Goal: Task Accomplishment & Management: Complete application form

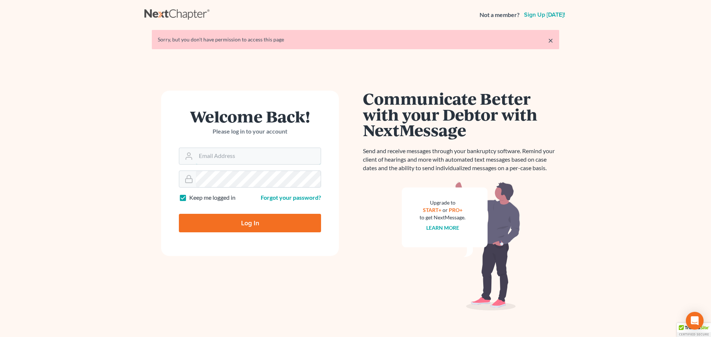
type input "[PERSON_NAME][EMAIL_ADDRESS][DOMAIN_NAME]"
click at [258, 225] on input "Log In" at bounding box center [250, 223] width 142 height 19
type input "Thinking..."
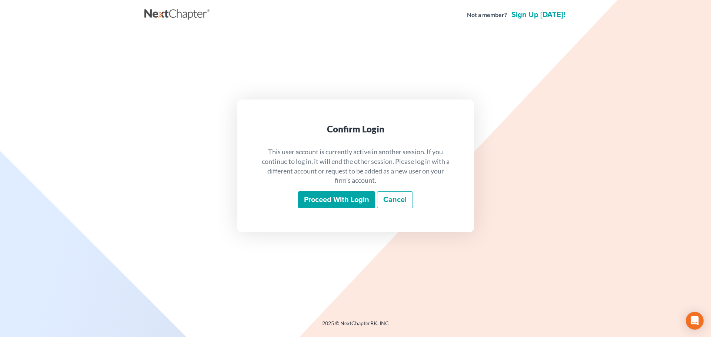
click at [307, 201] on input "Proceed with login" at bounding box center [336, 199] width 77 height 17
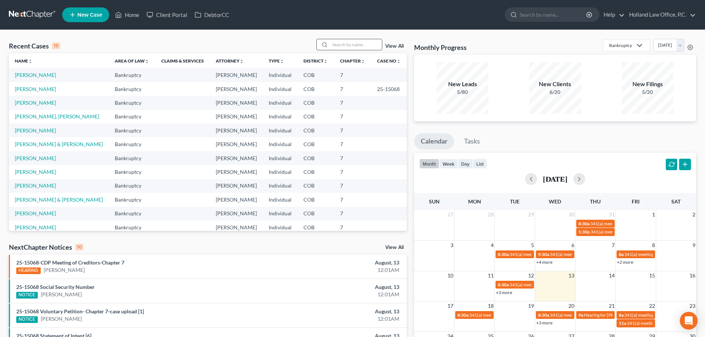
click at [339, 42] on input "search" at bounding box center [356, 44] width 52 height 11
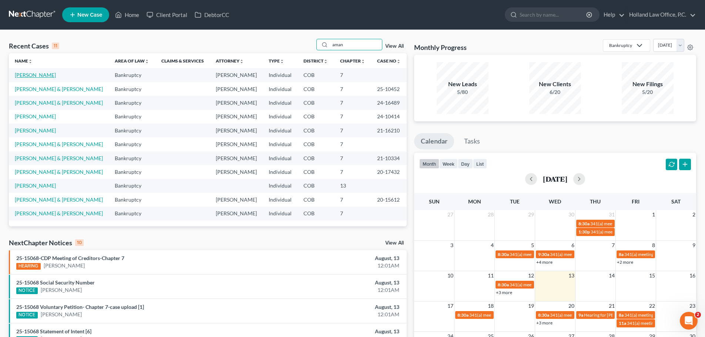
type input "aman"
click at [24, 76] on link "Amans, Kelly" at bounding box center [35, 75] width 41 height 6
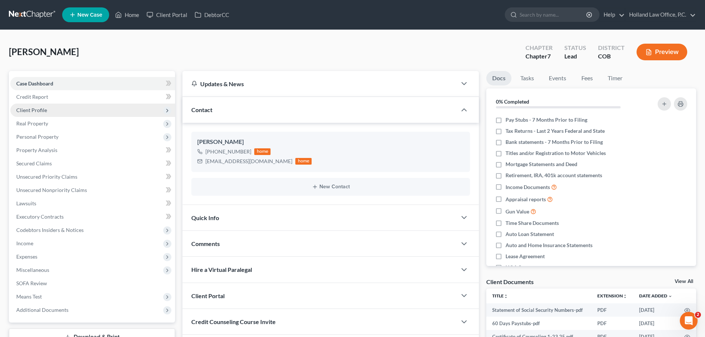
click at [22, 113] on span "Client Profile" at bounding box center [31, 110] width 31 height 6
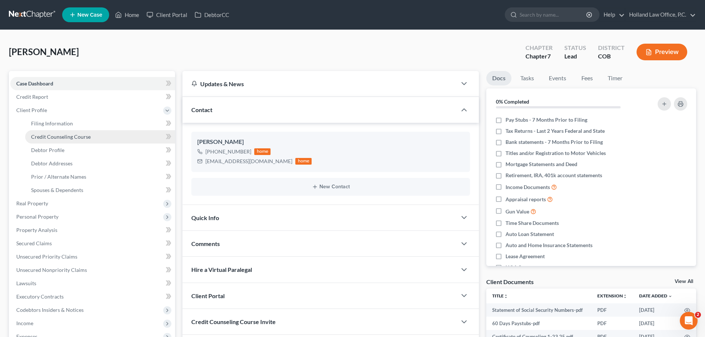
click at [41, 135] on span "Credit Counseling Course" at bounding box center [61, 137] width 60 height 6
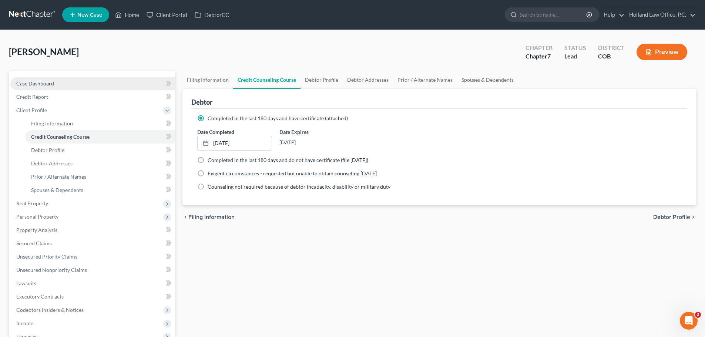
click at [33, 85] on span "Case Dashboard" at bounding box center [35, 83] width 38 height 6
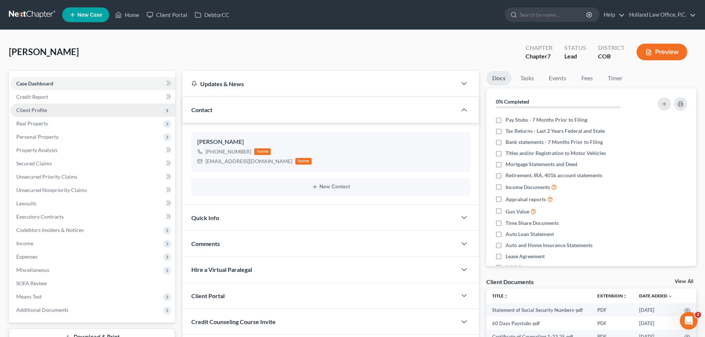
click at [34, 114] on span "Client Profile" at bounding box center [92, 110] width 165 height 13
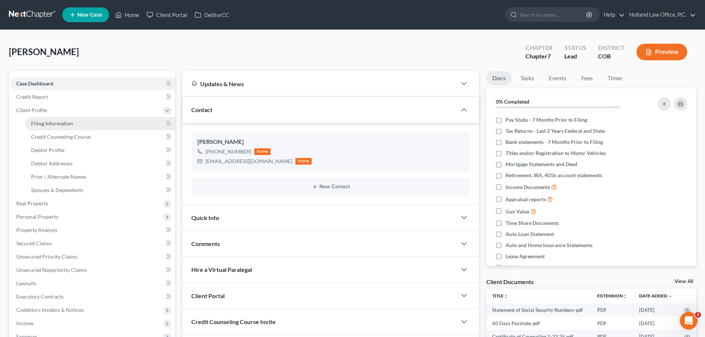
click at [50, 124] on span "Filing Information" at bounding box center [52, 123] width 42 height 6
select select "1"
select select "0"
select select "5"
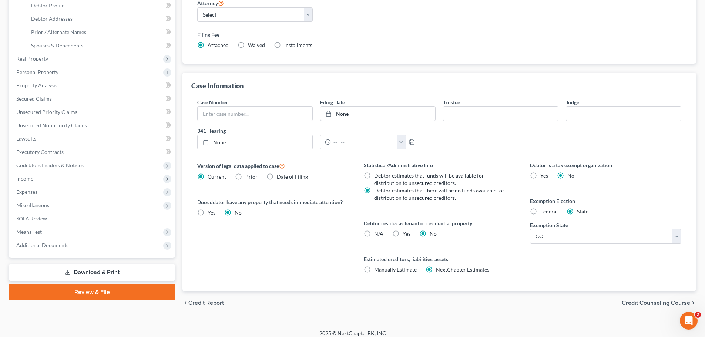
scroll to position [40, 0]
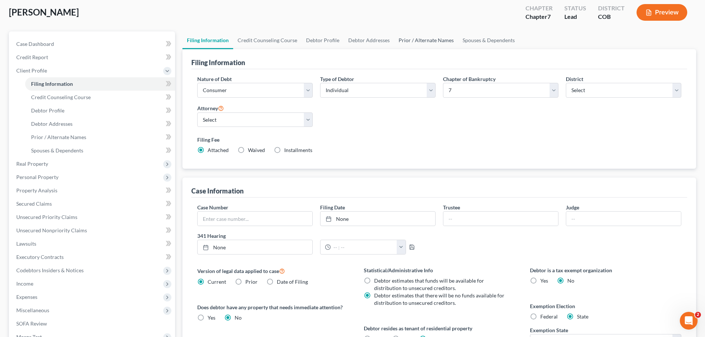
click at [413, 41] on link "Prior / Alternate Names" at bounding box center [426, 40] width 64 height 18
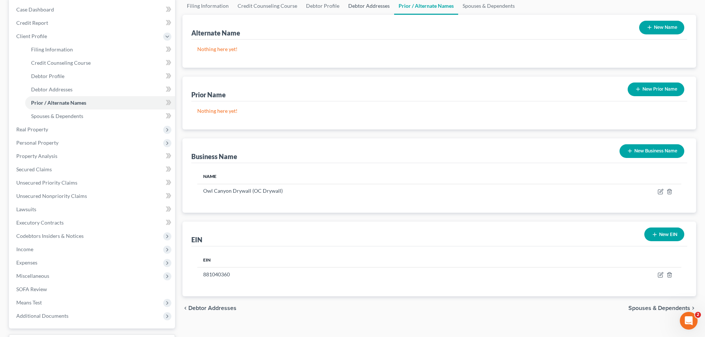
scroll to position [136, 0]
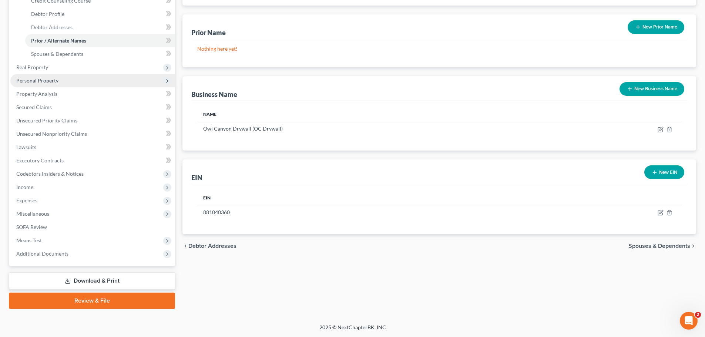
click at [32, 82] on span "Personal Property" at bounding box center [37, 80] width 42 height 6
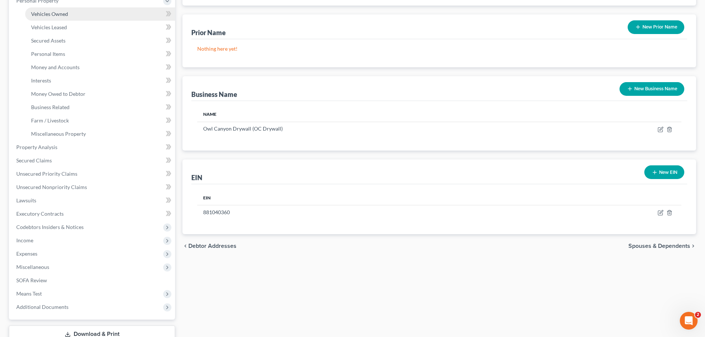
click at [57, 14] on span "Vehicles Owned" at bounding box center [49, 14] width 37 height 6
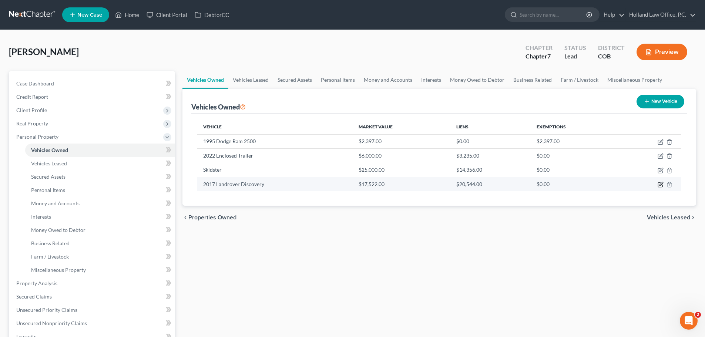
click at [661, 187] on icon "button" at bounding box center [661, 185] width 6 height 6
select select "0"
select select "9"
select select "2"
select select "3"
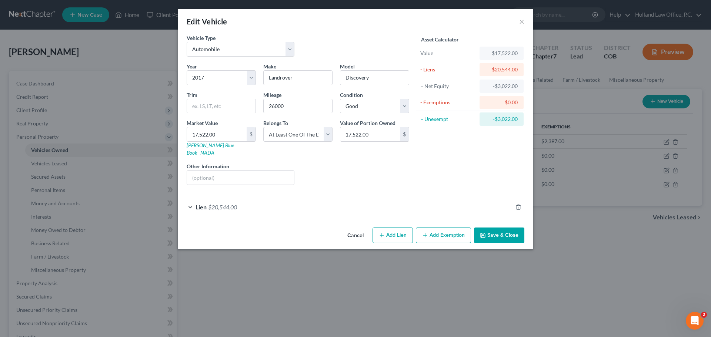
drag, startPoint x: 506, startPoint y: 227, endPoint x: 507, endPoint y: 231, distance: 4.1
click at [507, 231] on button "Save & Close" at bounding box center [499, 236] width 50 height 16
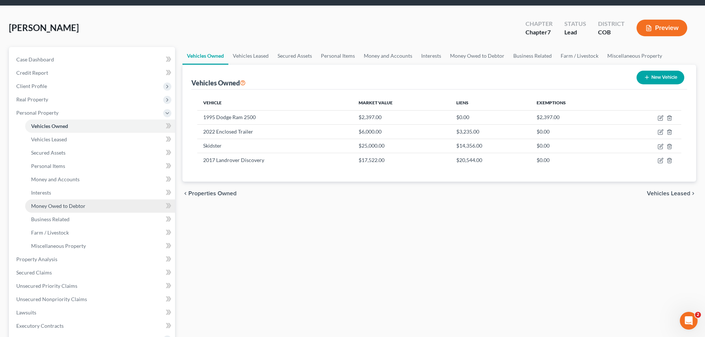
scroll to position [37, 0]
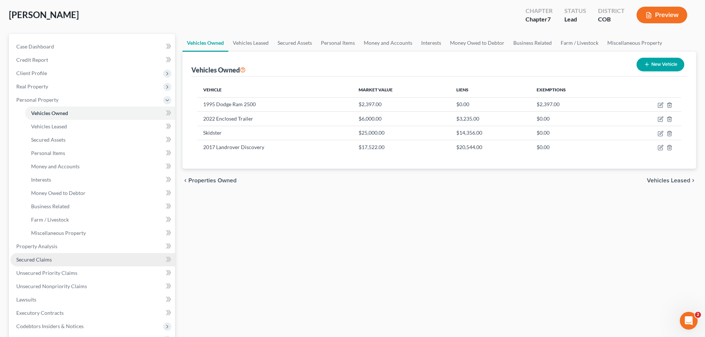
click at [36, 258] on span "Secured Claims" at bounding box center [34, 259] width 36 height 6
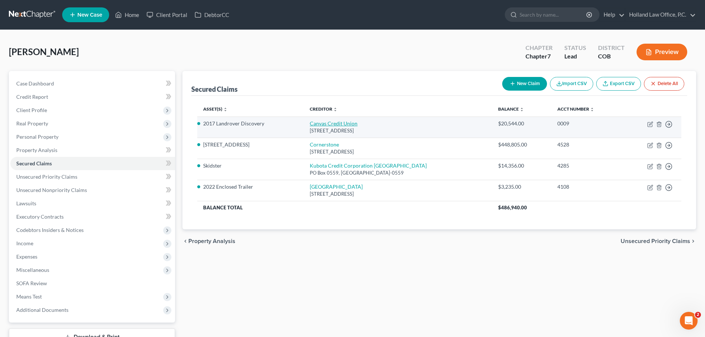
click at [339, 125] on link "Canvas Credit Union" at bounding box center [334, 123] width 48 height 6
select select "5"
select select "0"
select select "3"
select select "0"
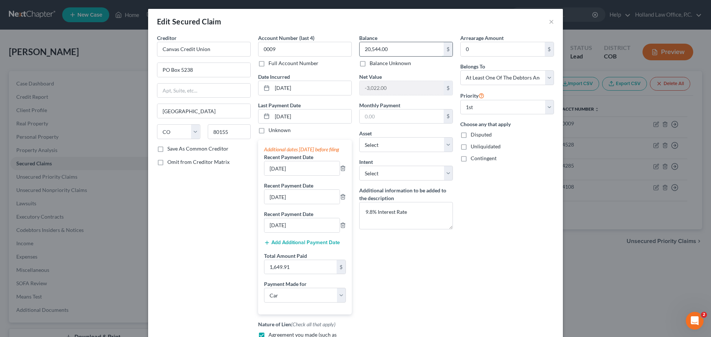
click at [390, 55] on input "20,544.00" at bounding box center [401, 49] width 84 height 14
click at [390, 52] on input "20,544.00" at bounding box center [401, 49] width 84 height 14
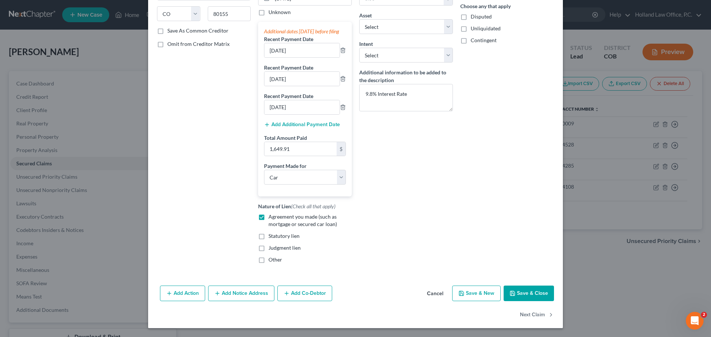
scroll to position [125, 0]
type input "20,544.72"
drag, startPoint x: 520, startPoint y: 293, endPoint x: 507, endPoint y: 308, distance: 19.4
click at [521, 296] on button "Save & Close" at bounding box center [528, 294] width 50 height 16
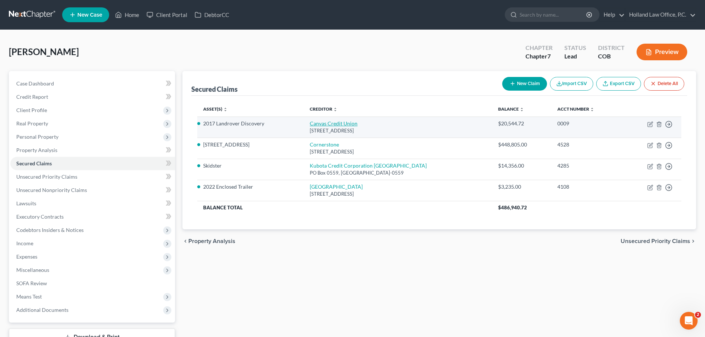
click at [333, 126] on link "Canvas Credit Union" at bounding box center [334, 123] width 48 height 6
select select "5"
select select "0"
select select "3"
select select "0"
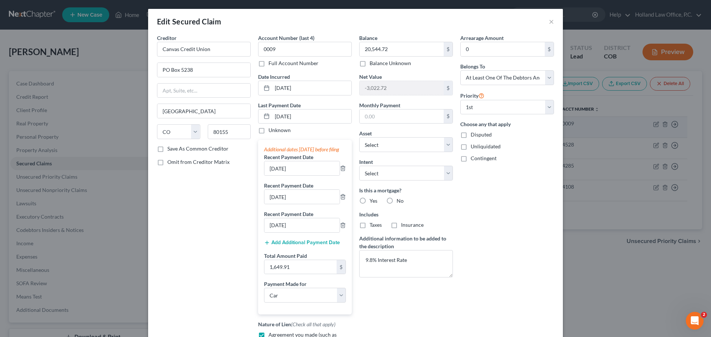
scroll to position [74, 0]
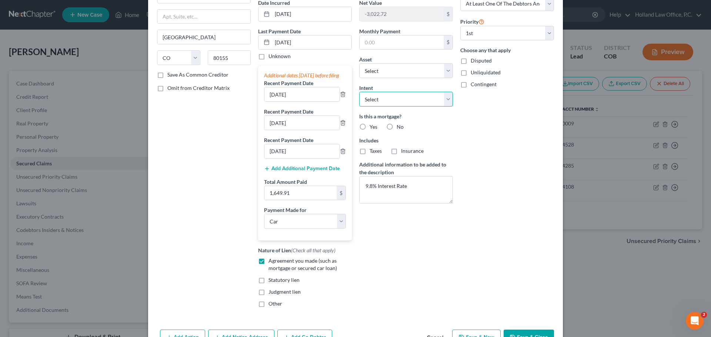
click at [442, 99] on select "Select Surrender Redeem Reaffirm Avoid Other" at bounding box center [406, 99] width 94 height 15
select select "4"
click at [359, 92] on select "Select Surrender Redeem Reaffirm Avoid Other" at bounding box center [406, 99] width 94 height 15
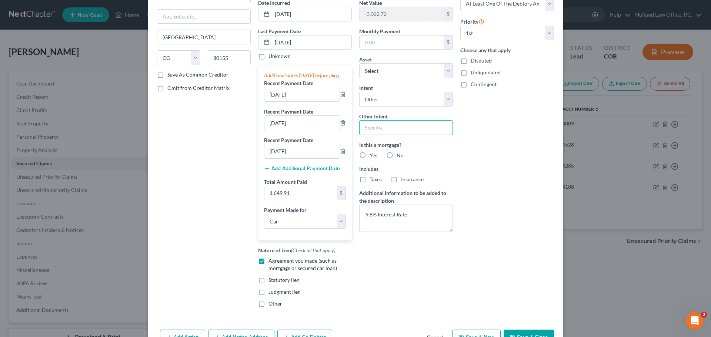
click at [373, 125] on input "text" at bounding box center [406, 127] width 94 height 15
click at [371, 127] on input "text" at bounding box center [406, 127] width 94 height 15
type input "Retain and Pay"
click at [396, 153] on label "No" at bounding box center [399, 155] width 7 height 7
click at [399, 153] on input "No" at bounding box center [401, 154] width 5 height 5
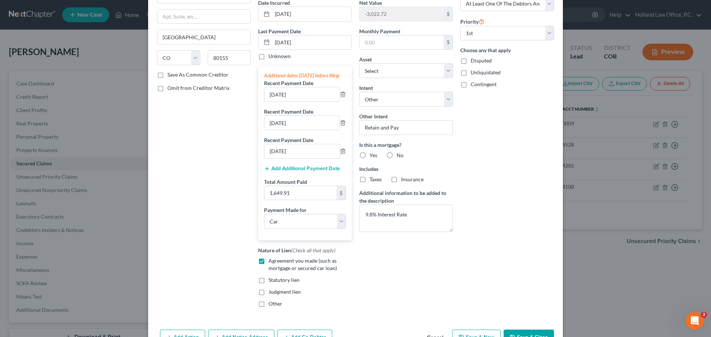
radio input "true"
click at [396, 179] on label "No" at bounding box center [399, 179] width 7 height 7
click at [399, 179] on input "No" at bounding box center [401, 178] width 5 height 5
radio input "true"
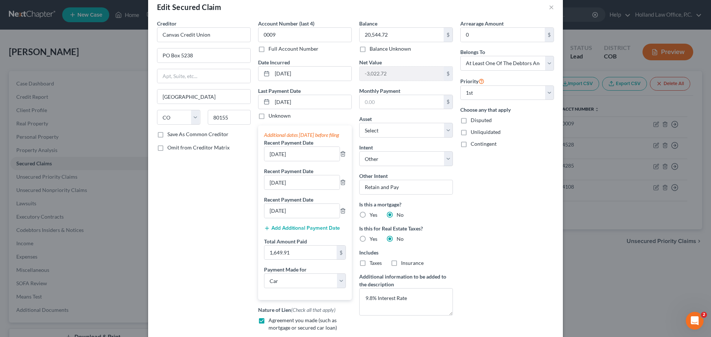
scroll to position [125, 0]
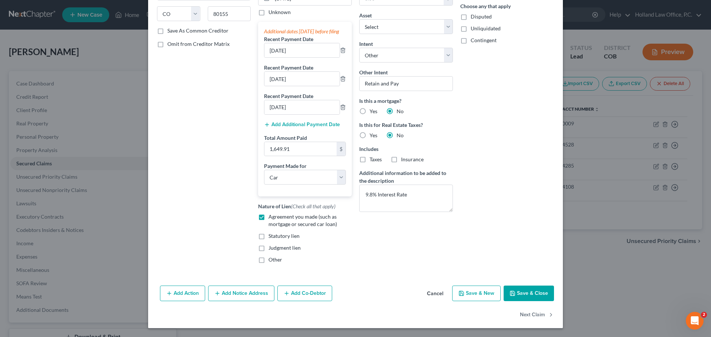
click at [526, 292] on button "Save & Close" at bounding box center [528, 294] width 50 height 16
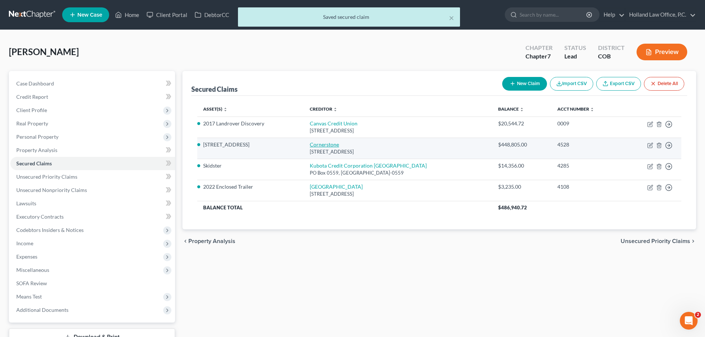
click at [334, 146] on link "Cornerstone" at bounding box center [324, 144] width 29 height 6
select select "45"
select select "3"
select select "4"
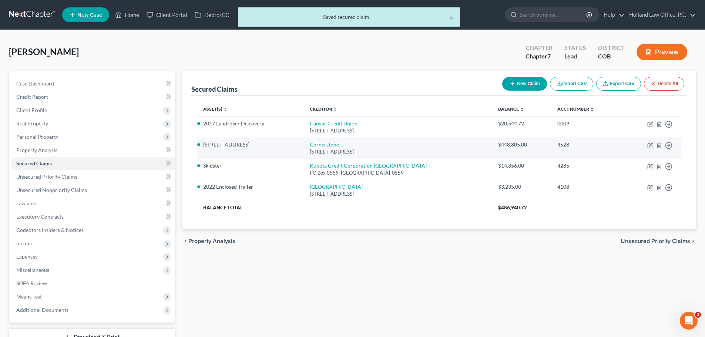
select select "0"
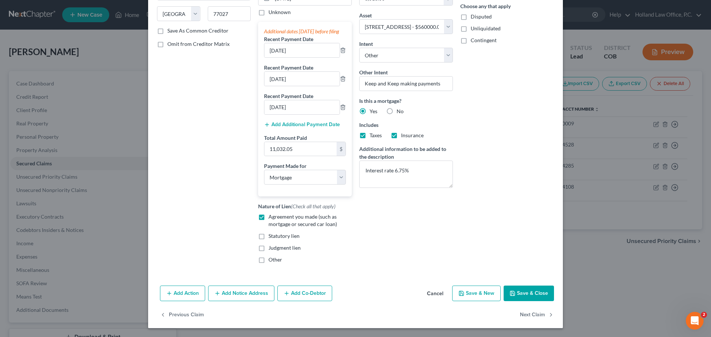
click at [529, 299] on button "Save & Close" at bounding box center [528, 294] width 50 height 16
select select
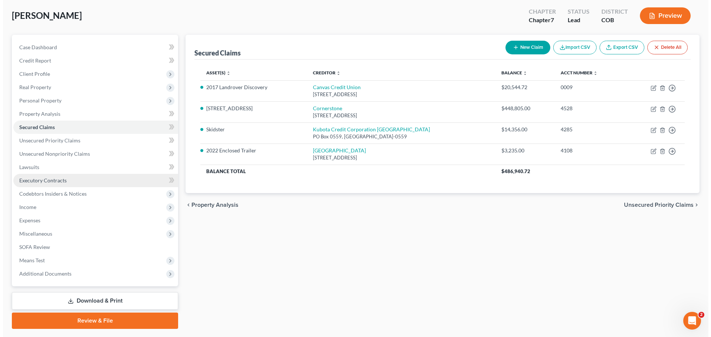
scroll to position [0, 0]
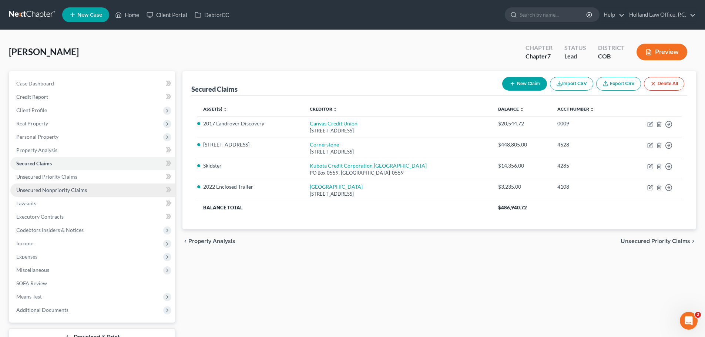
click at [72, 192] on span "Unsecured Nonpriority Claims" at bounding box center [51, 190] width 71 height 6
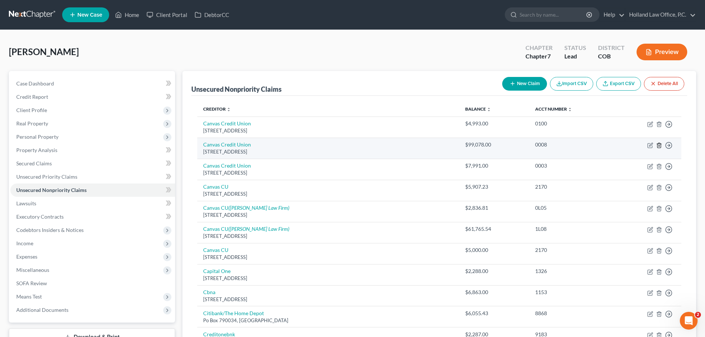
click at [660, 146] on icon "button" at bounding box center [659, 145] width 6 height 6
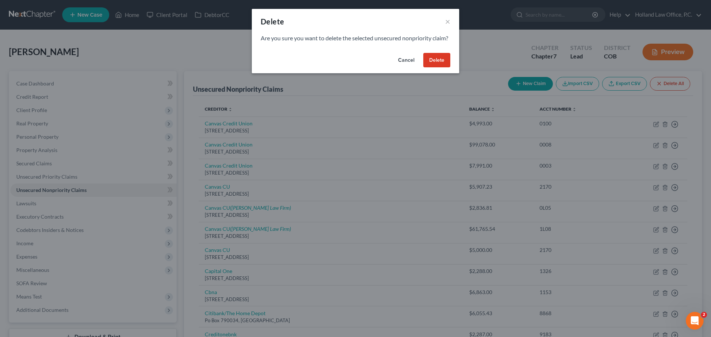
click at [438, 65] on button "Delete" at bounding box center [436, 60] width 27 height 15
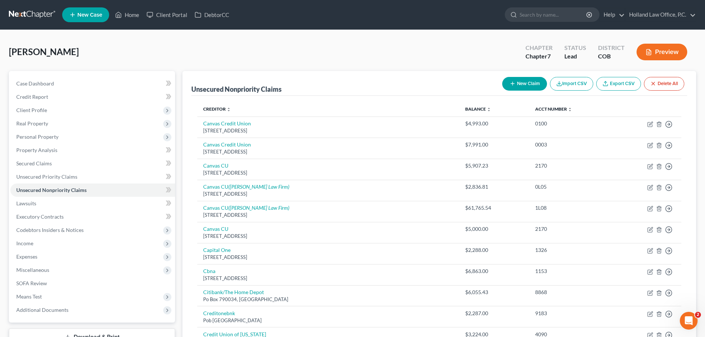
click at [524, 81] on button "New Claim" at bounding box center [524, 84] width 45 height 14
select select "0"
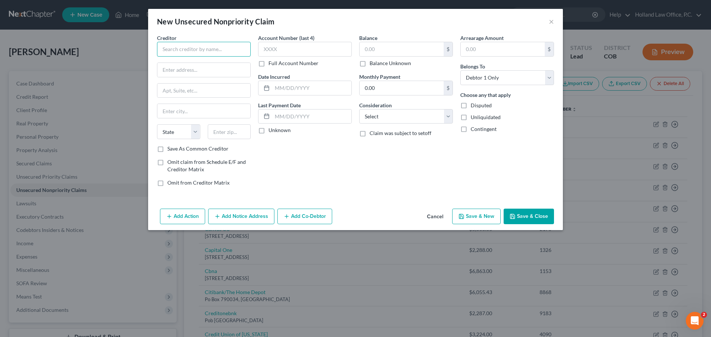
click at [220, 54] on input "text" at bounding box center [204, 49] width 94 height 15
click at [199, 69] on div "PO Box 5238, Englewood, CO 80155" at bounding box center [201, 69] width 77 height 6
type input "Canvas CU"
type input "PO Box 5238"
type input "Englewood"
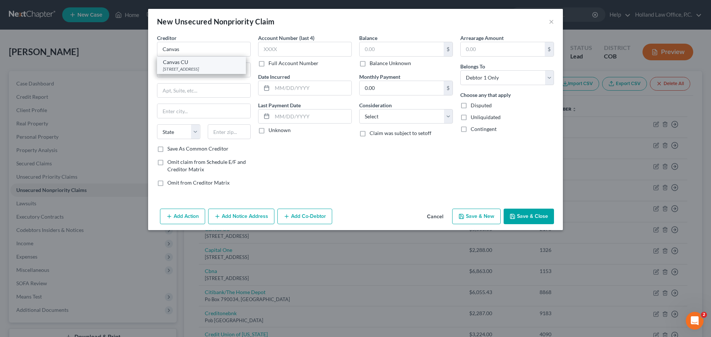
select select "5"
type input "80155"
click at [369, 64] on label "Balance Unknown" at bounding box center [389, 63] width 41 height 7
click at [372, 64] on input "Balance Unknown" at bounding box center [374, 62] width 5 height 5
checkbox input "true"
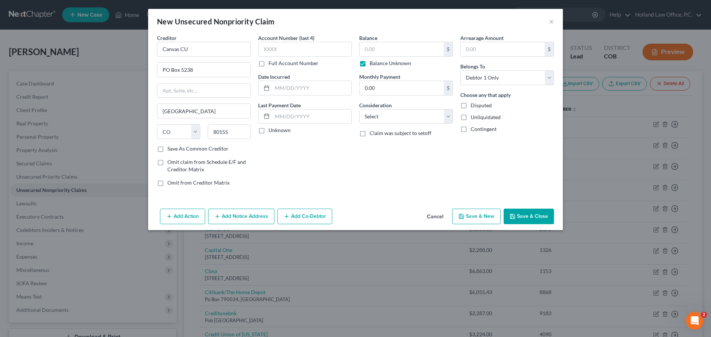
type input "0.00"
click at [449, 118] on select "Select Cable / Satellite Services Collection Agency Credit Card Debt Debt Couns…" at bounding box center [406, 116] width 94 height 15
select select "14"
click at [359, 109] on select "Select Cable / Satellite Services Collection Agency Credit Card Debt Debt Couns…" at bounding box center [406, 116] width 94 height 15
click at [373, 146] on input "text" at bounding box center [405, 145] width 93 height 14
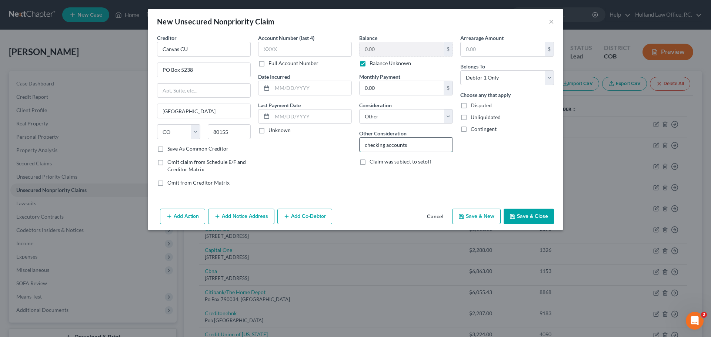
click at [412, 146] on input "checking accounts" at bounding box center [405, 145] width 93 height 14
type input "checking accounts: 26821, 282170, 8597"
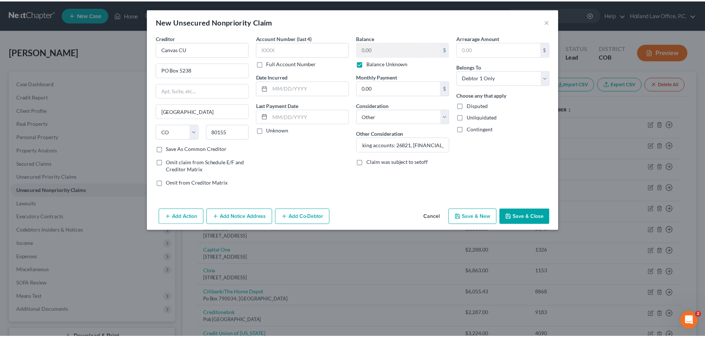
scroll to position [0, 0]
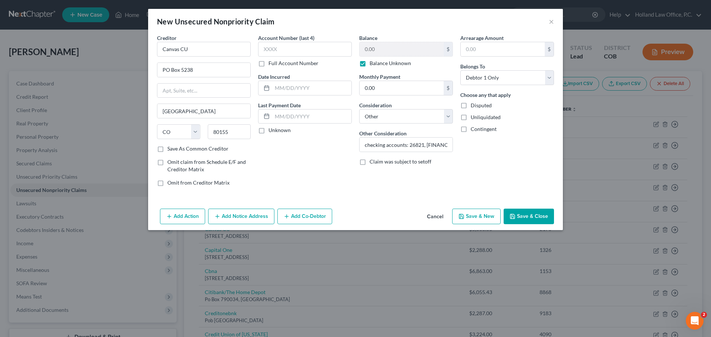
click at [530, 215] on button "Save & Close" at bounding box center [528, 217] width 50 height 16
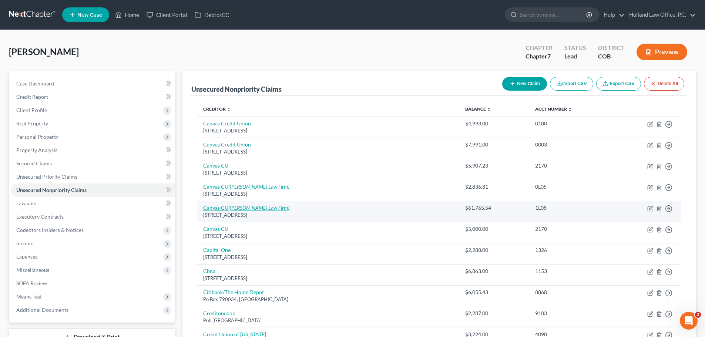
click at [257, 209] on icon "(Francy Law Firm)" at bounding box center [258, 208] width 61 height 6
select select "5"
select select "0"
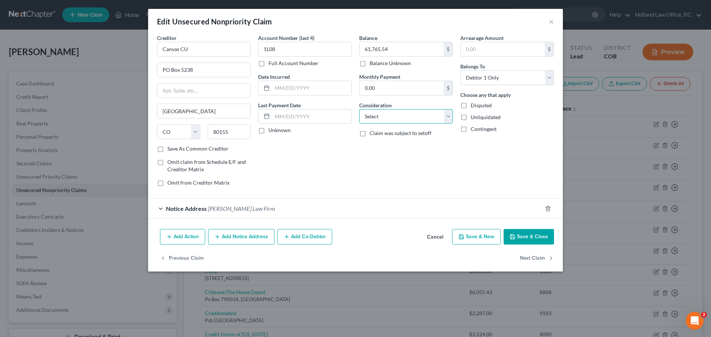
click at [450, 117] on select "Select Cable / Satellite Services Collection Agency Credit Card Debt Debt Couns…" at bounding box center [406, 116] width 94 height 15
select select "14"
click at [359, 109] on select "Select Cable / Satellite Services Collection Agency Credit Card Debt Debt Couns…" at bounding box center [406, 116] width 94 height 15
click at [381, 143] on input "text" at bounding box center [405, 145] width 93 height 14
type input "auto loan - Ford F150"
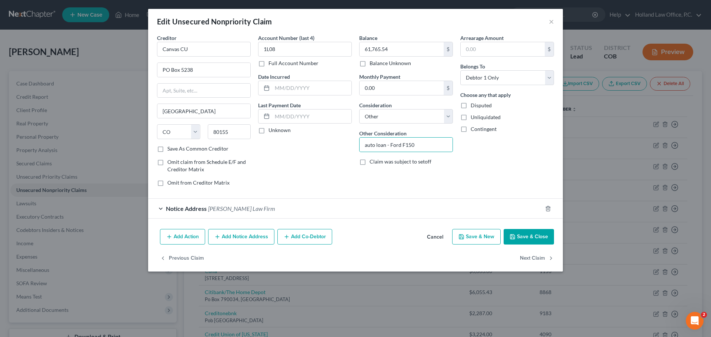
click at [541, 238] on button "Save & Close" at bounding box center [528, 237] width 50 height 16
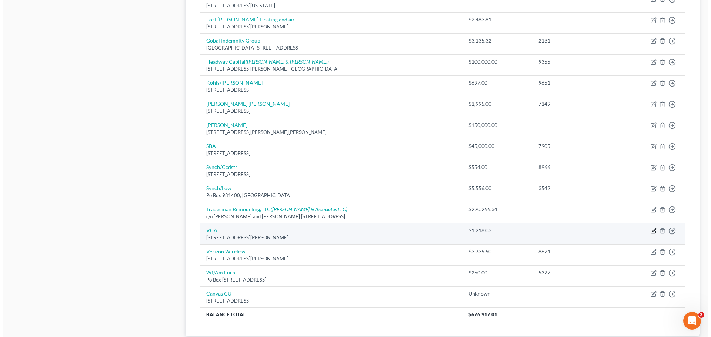
scroll to position [318, 0]
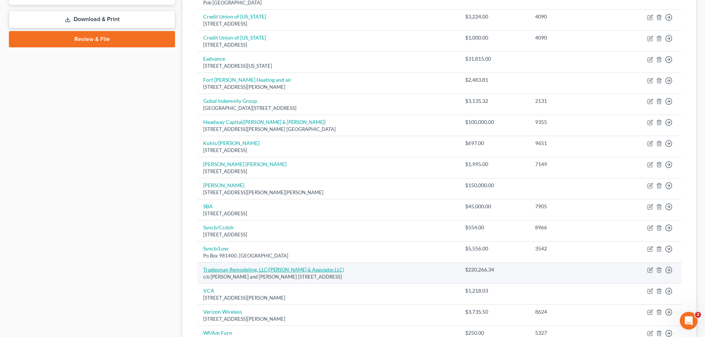
click at [337, 271] on icon "(Patterson Rutledge & Associates LLC)" at bounding box center [306, 269] width 77 height 6
select select "5"
select select "14"
select select "0"
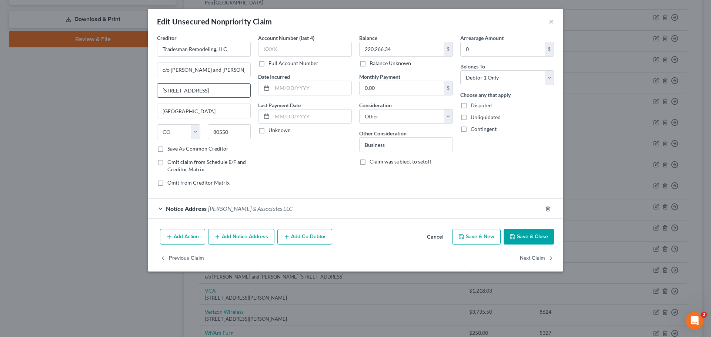
click at [239, 92] on input "2151 Montauk Lane, Unit 1" at bounding box center [203, 91] width 93 height 14
type input "2"
type input "288 Hewlett Gulch"
type input "Livermore"
click at [237, 133] on input "80550" at bounding box center [229, 131] width 43 height 15
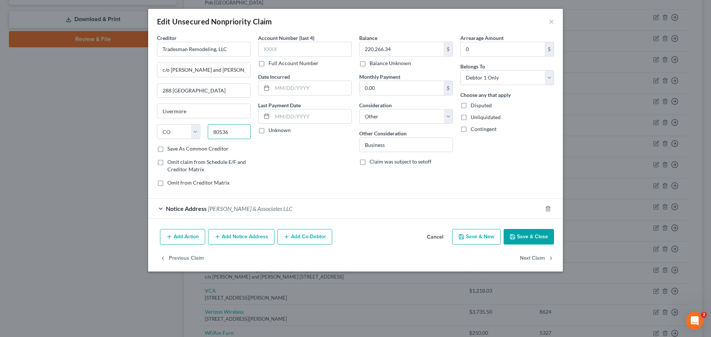
type input "80536"
drag, startPoint x: 529, startPoint y: 236, endPoint x: 529, endPoint y: 233, distance: 3.7
click at [529, 239] on button "Save & Close" at bounding box center [528, 237] width 50 height 16
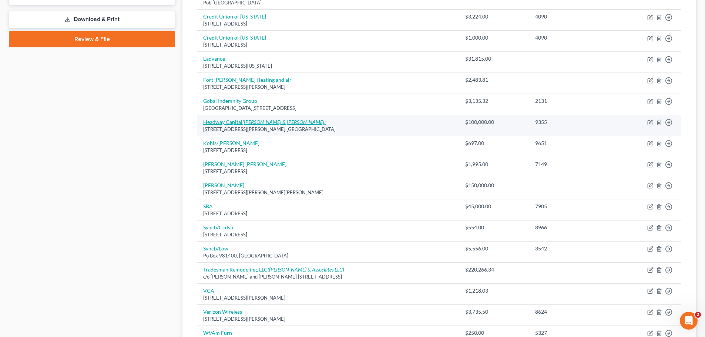
click at [256, 124] on icon "(Stokes & Wolf)" at bounding box center [283, 122] width 83 height 6
select select "14"
select select "0"
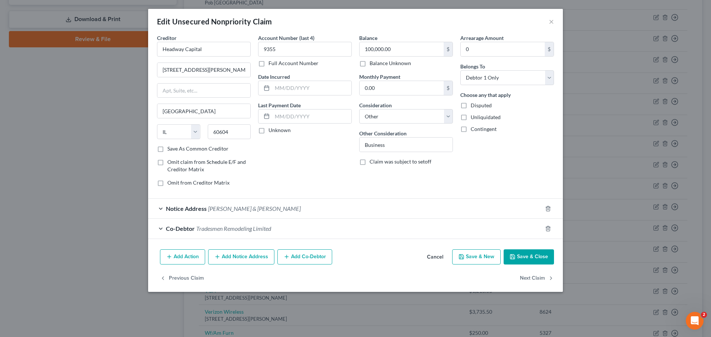
click at [255, 232] on div "Co-Debtor Tradesmen Remodeling Limited" at bounding box center [345, 229] width 394 height 20
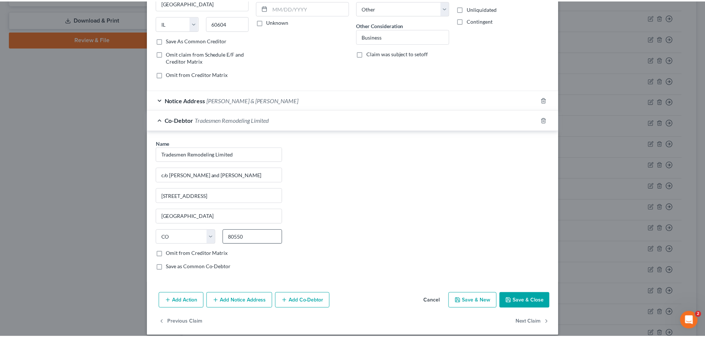
scroll to position [111, 0]
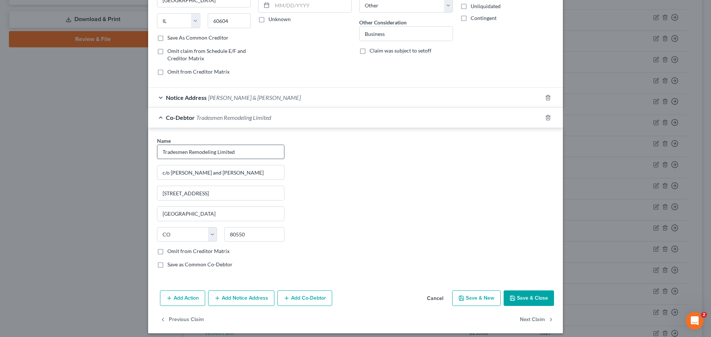
click at [245, 155] on input "Tradesmen Remodeling Limited" at bounding box center [220, 152] width 127 height 14
type input "T"
type input "Jeremy Hammett"
type input "3012 E. Vine Drive"
click at [259, 195] on input "2151 Montauk Lane, Unit 1" at bounding box center [220, 193] width 127 height 14
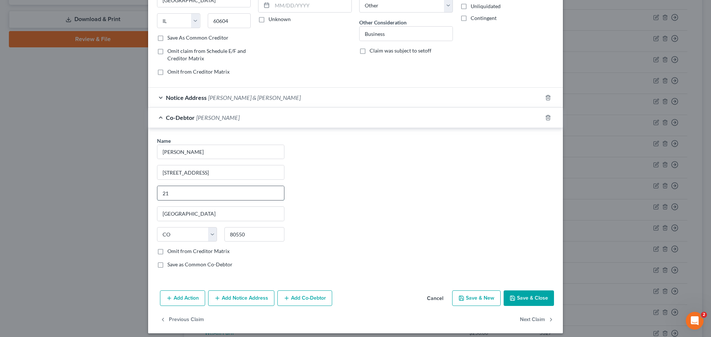
type input "2"
type input "Fort Collins"
click at [260, 232] on input "80550" at bounding box center [254, 234] width 60 height 15
type input "80524"
click at [521, 298] on button "Save & Close" at bounding box center [528, 299] width 50 height 16
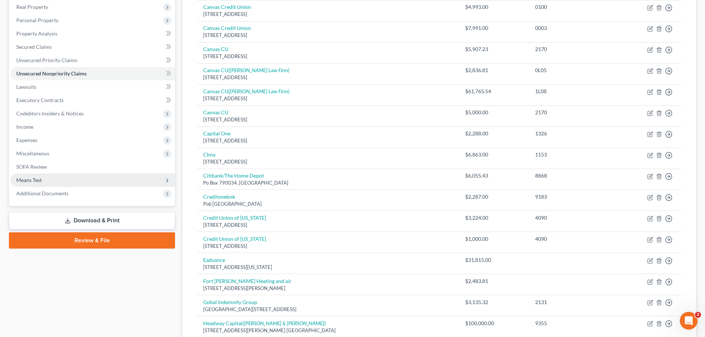
scroll to position [96, 0]
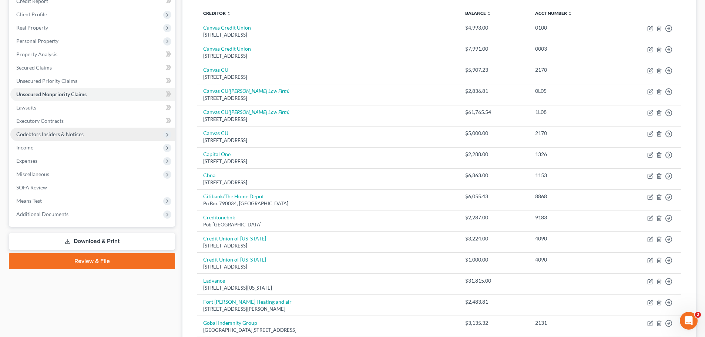
click at [33, 136] on span "Codebtors Insiders & Notices" at bounding box center [49, 134] width 67 height 6
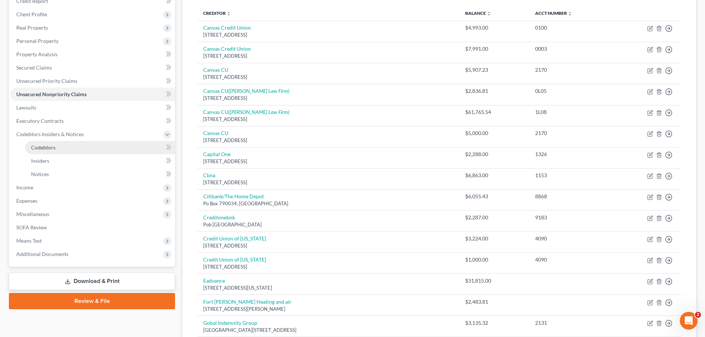
click at [45, 147] on span "Codebtors" at bounding box center [43, 147] width 24 height 6
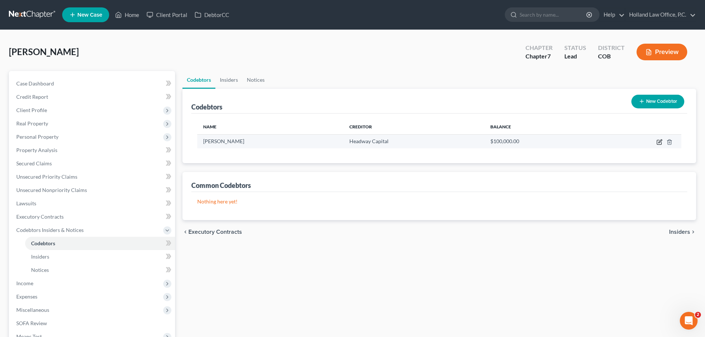
click at [657, 140] on icon "button" at bounding box center [659, 142] width 4 height 4
select select "5"
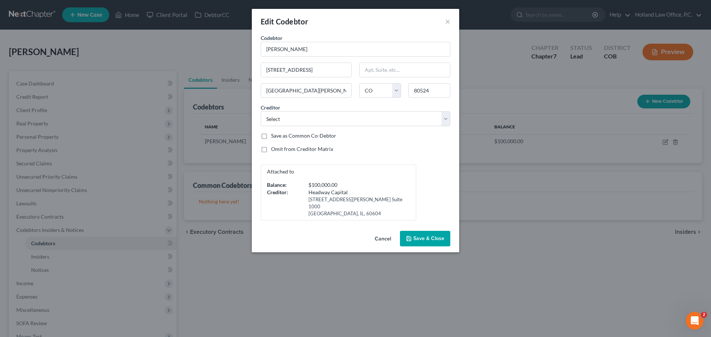
click at [304, 174] on p "Attached to" at bounding box center [338, 171] width 143 height 7
click at [444, 120] on select "Select Canvas CU Eadvance Canvas CU Robert Amans Canvas CU SBA Headway Capital …" at bounding box center [355, 118] width 189 height 15
click at [261, 111] on select "Select Canvas CU Eadvance Canvas CU Robert Amans Canvas CU SBA Headway Capital …" at bounding box center [355, 118] width 189 height 15
click at [447, 119] on select "Select Canvas CU Eadvance Canvas CU Robert Amans Canvas CU SBA Headway Capital …" at bounding box center [355, 118] width 189 height 15
click at [261, 111] on select "Select Canvas CU Eadvance Canvas CU Robert Amans Canvas CU SBA Headway Capital …" at bounding box center [355, 118] width 189 height 15
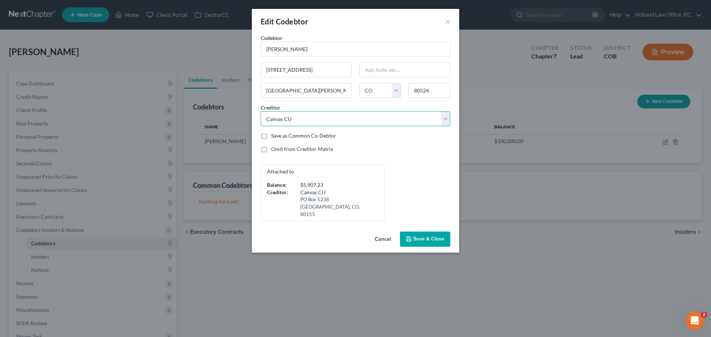
click at [444, 120] on select "Select Canvas CU Eadvance Canvas CU Robert Amans Canvas CU SBA Headway Capital …" at bounding box center [355, 118] width 189 height 15
select select "4"
click at [261, 111] on select "Select Canvas CU Eadvance Canvas CU Robert Amans Canvas CU SBA Headway Capital …" at bounding box center [355, 118] width 189 height 15
click at [425, 236] on span "Save & Close" at bounding box center [428, 239] width 31 height 6
